Goal: Navigation & Orientation: Understand site structure

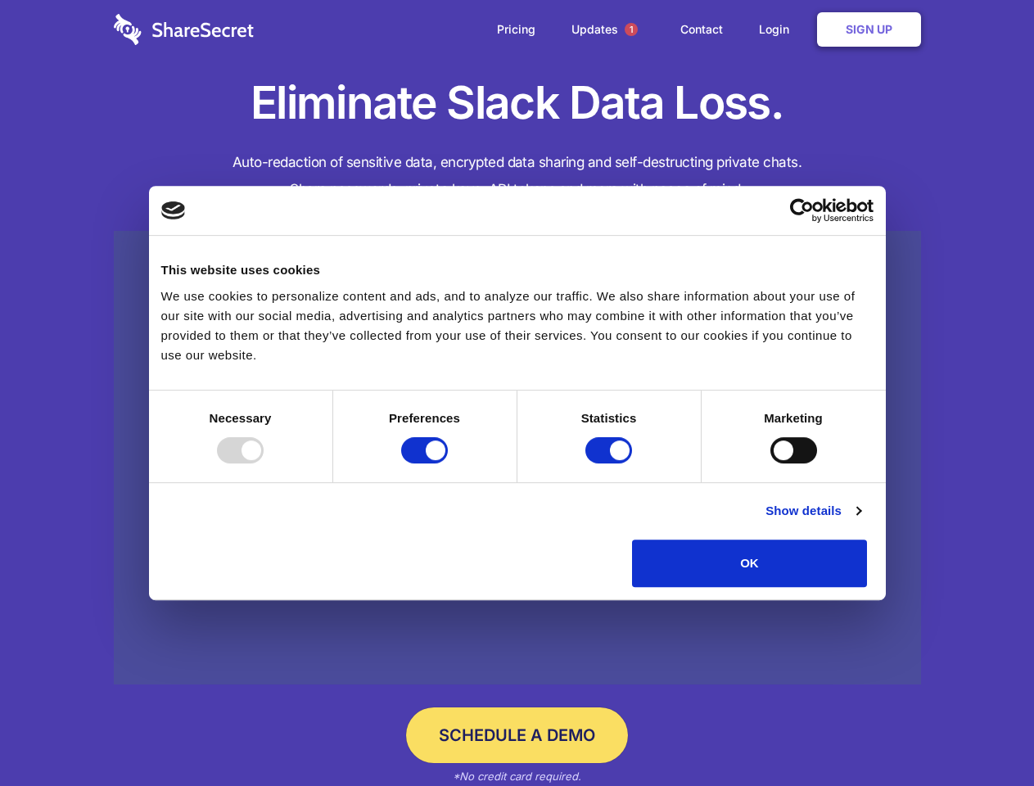
click at [264, 463] on div at bounding box center [240, 450] width 47 height 26
click at [448, 463] on input "Preferences" at bounding box center [424, 450] width 47 height 26
checkbox input "false"
click at [611, 463] on input "Statistics" at bounding box center [608, 450] width 47 height 26
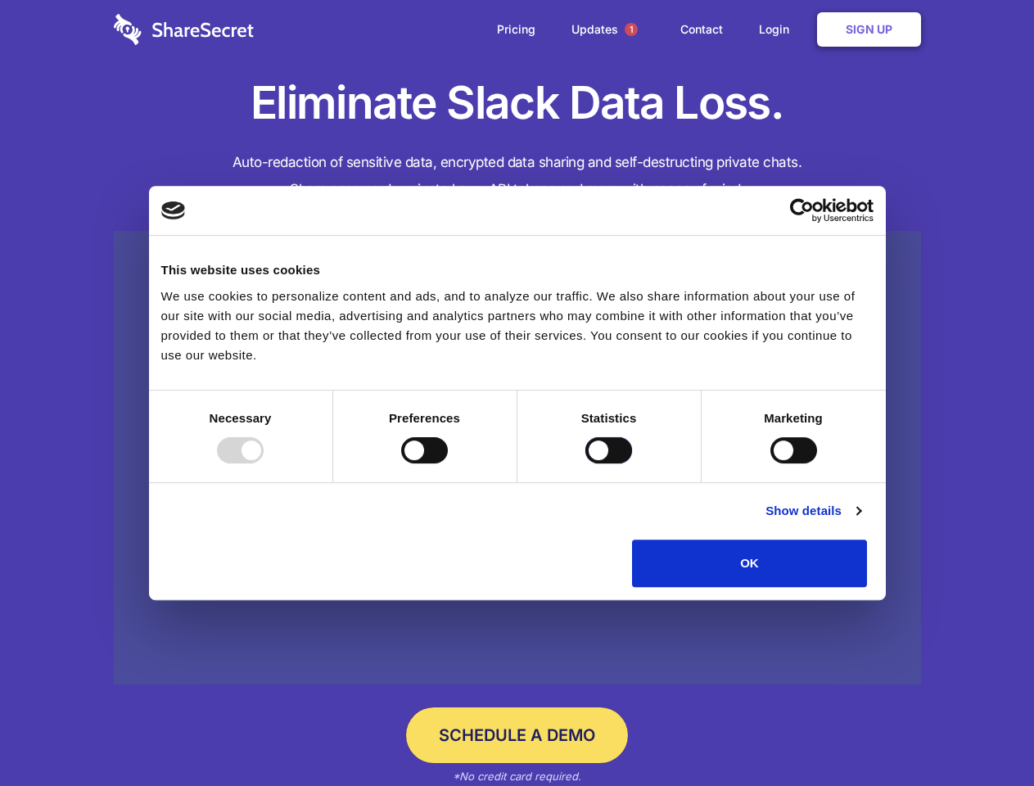
checkbox input "false"
click at [771, 463] on input "Marketing" at bounding box center [794, 450] width 47 height 26
checkbox input "true"
click at [861, 521] on link "Show details" at bounding box center [813, 511] width 95 height 20
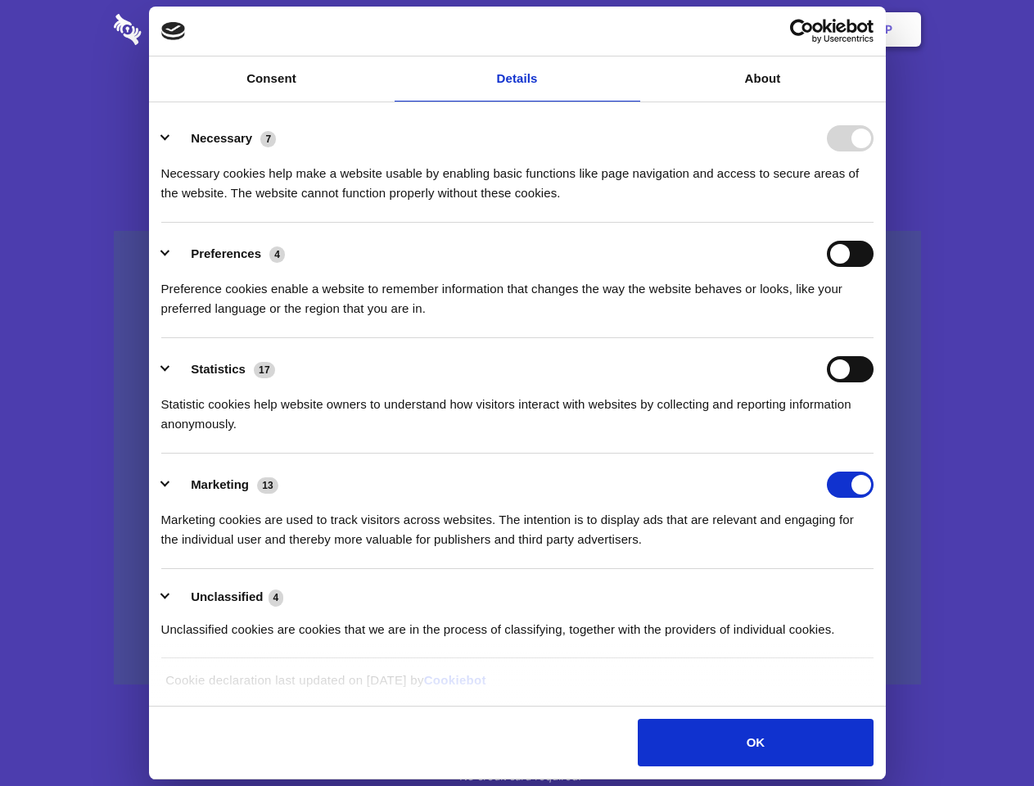
click at [874, 203] on div "Necessary cookies help make a website usable by enabling basic functions like p…" at bounding box center [517, 177] width 712 height 52
